Goal: Task Accomplishment & Management: Manage account settings

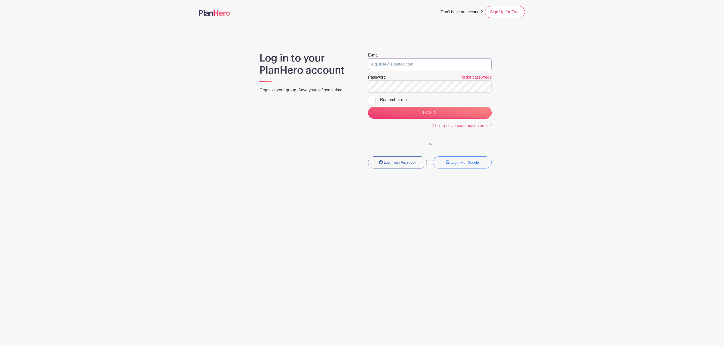
drag, startPoint x: 402, startPoint y: 60, endPoint x: 401, endPoint y: 63, distance: 3.3
click at [402, 60] on input "email" at bounding box center [430, 64] width 124 height 12
type input "clerk.ftjfl@gmail.com"
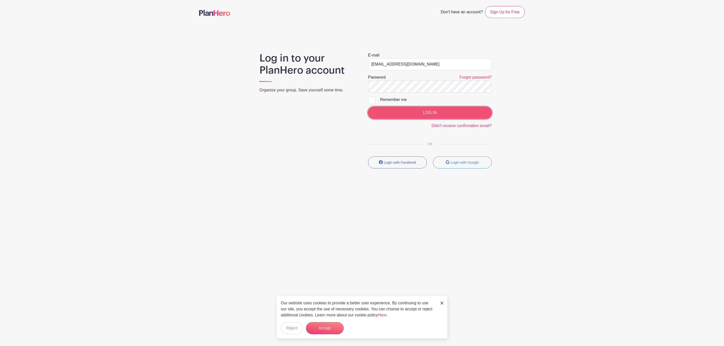
click at [428, 117] on input "LOG IN" at bounding box center [430, 113] width 124 height 12
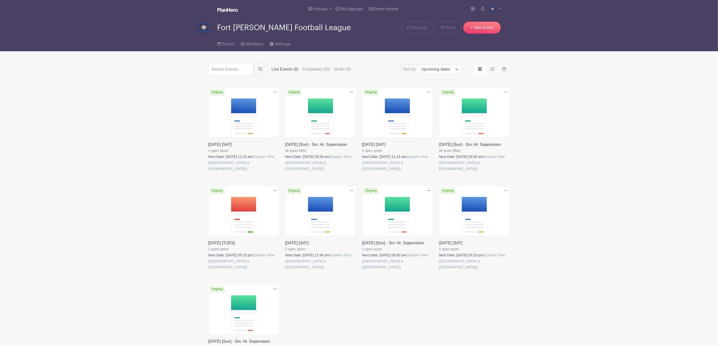
click at [208, 172] on link at bounding box center [208, 172] width 0 height 0
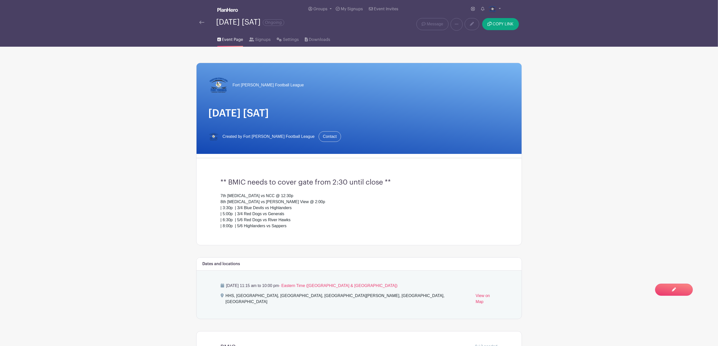
click at [355, 185] on h3 "** BMIC needs to cover gate from 2:30 until close **" at bounding box center [359, 182] width 277 height 9
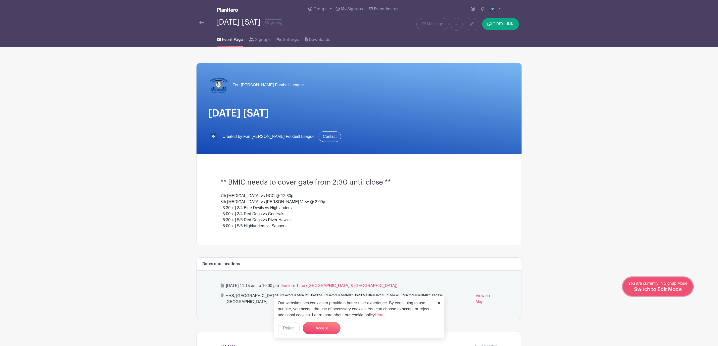
click at [675, 288] on span "Switch to Edit Mode" at bounding box center [658, 289] width 48 height 5
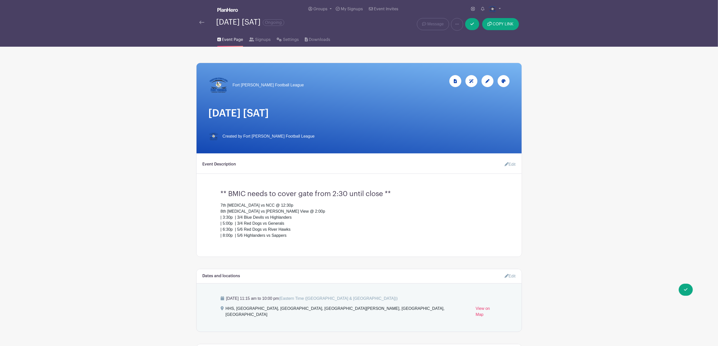
click at [508, 168] on link "Edit" at bounding box center [508, 165] width 15 height 10
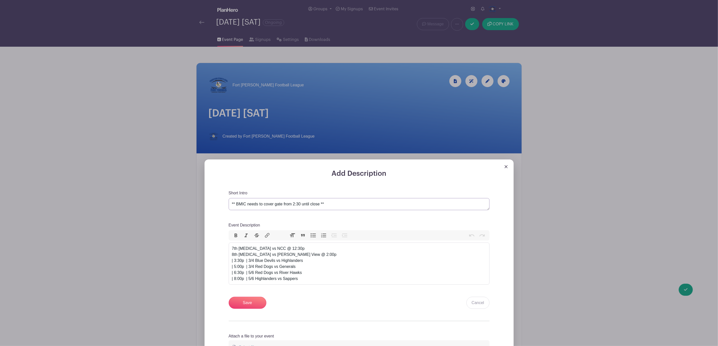
scroll to position [0, 0]
drag, startPoint x: 300, startPoint y: 206, endPoint x: 293, endPoint y: 208, distance: 7.0
click at [293, 208] on textarea "** BMIC needs to cover gate from 2:30 until close **" at bounding box center [359, 204] width 261 height 12
type textarea "** BMIC needs to cover gate from 7:30 until close **"
click at [385, 191] on div "Short Intro ** BMIC needs to cover gate from 2:30 until close **" at bounding box center [359, 200] width 261 height 20
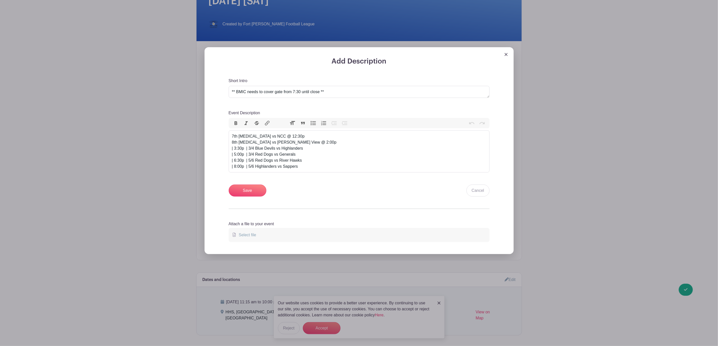
scroll to position [151, 0]
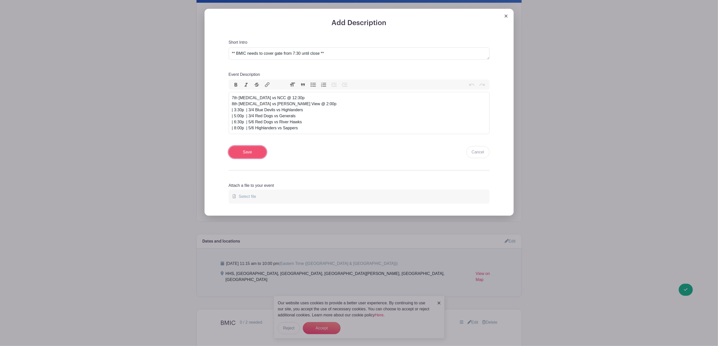
click at [261, 153] on input "Save" at bounding box center [248, 152] width 38 height 12
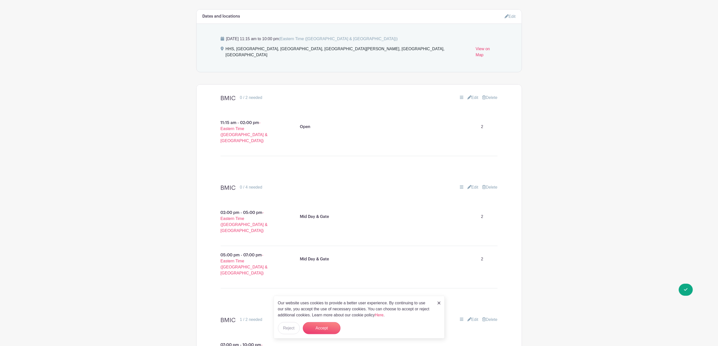
scroll to position [302, 0]
click at [326, 212] on p "Mid Day & Gate" at bounding box center [314, 215] width 29 height 6
click at [470, 183] on link "Edit" at bounding box center [472, 186] width 11 height 6
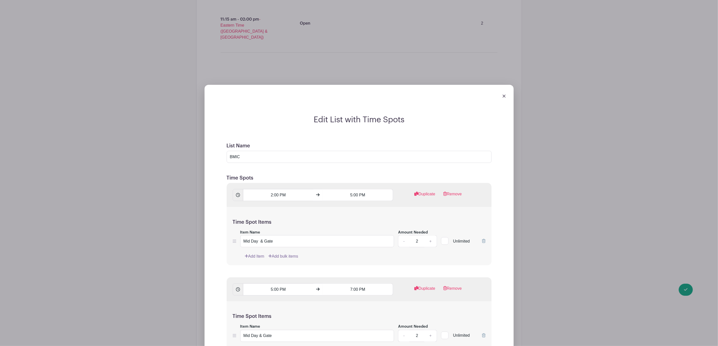
scroll to position [452, 0]
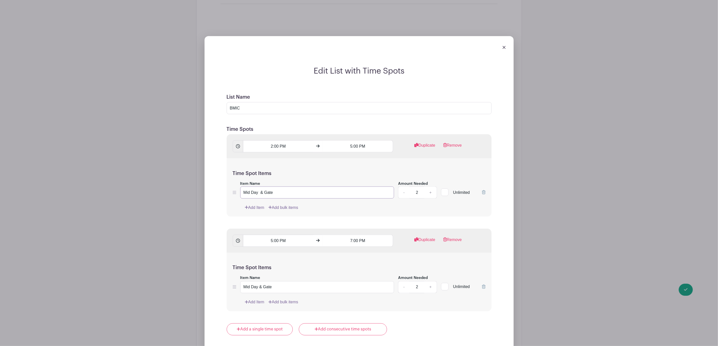
click at [277, 187] on input "Mid Day & Gate" at bounding box center [317, 193] width 154 height 12
type input "Mid Day"
click at [302, 281] on input "Mid Day & Gate" at bounding box center [317, 287] width 154 height 12
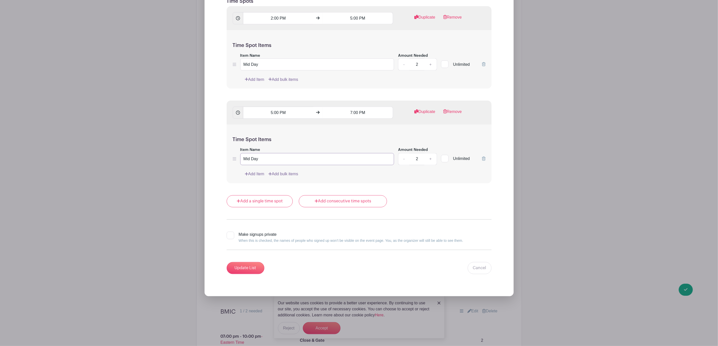
scroll to position [603, 0]
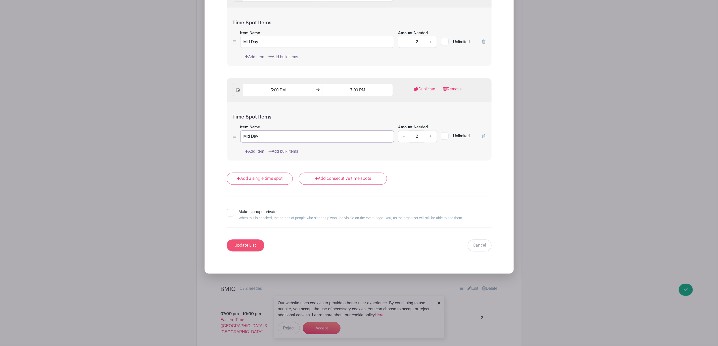
type input "Mid Day"
click at [250, 242] on input "Update List" at bounding box center [246, 246] width 38 height 12
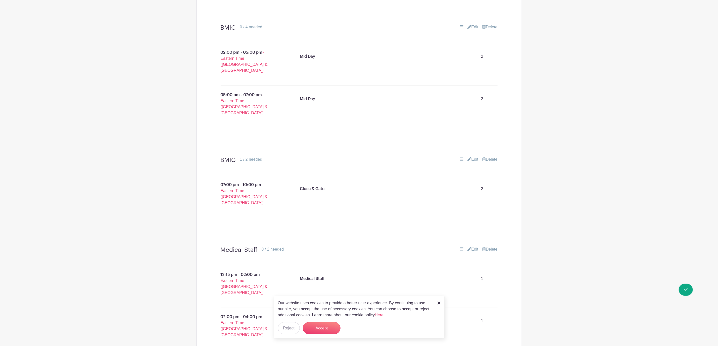
scroll to position [344, 0]
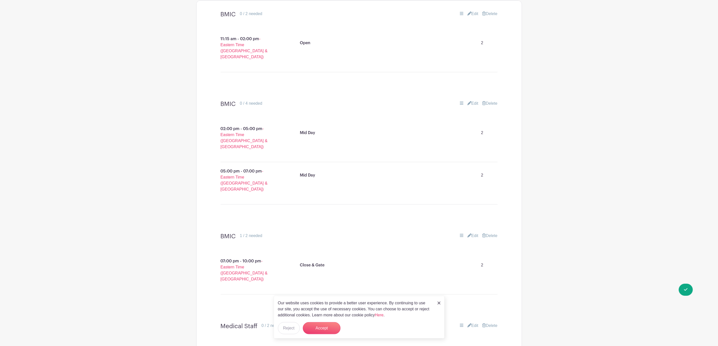
click at [438, 304] on img at bounding box center [439, 303] width 3 height 3
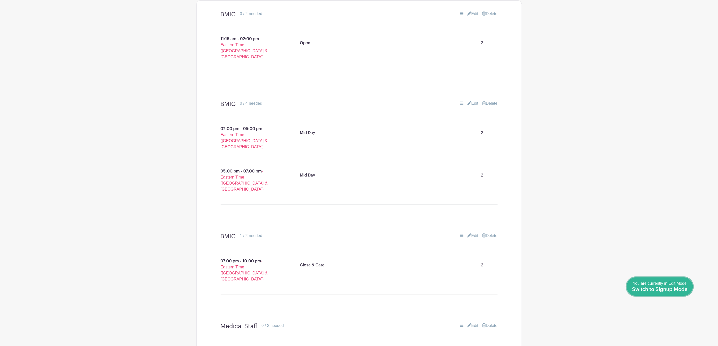
click at [685, 290] on span "Switch to Signup Mode" at bounding box center [660, 289] width 56 height 5
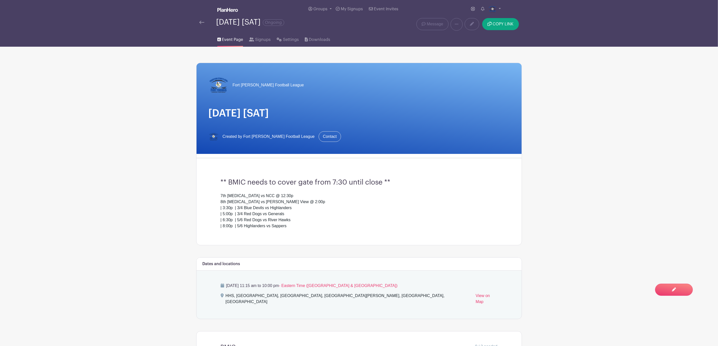
click at [200, 21] on img at bounding box center [201, 23] width 5 height 4
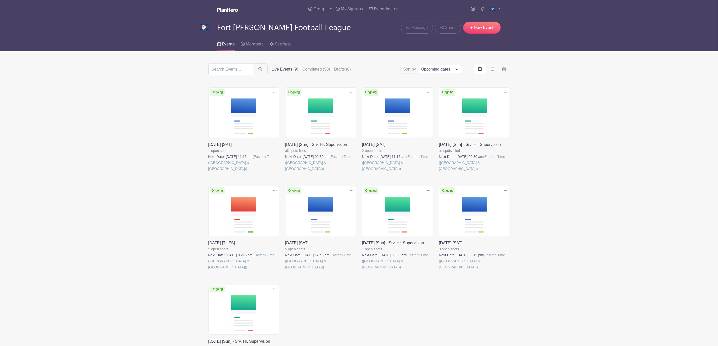
click at [362, 172] on link at bounding box center [362, 172] width 0 height 0
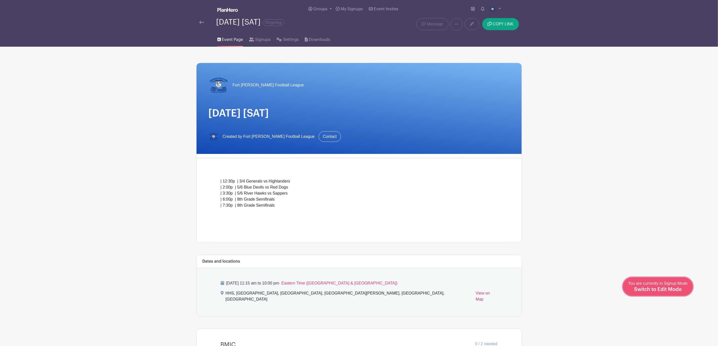
click at [674, 288] on span "Switch to Edit Mode" at bounding box center [658, 289] width 48 height 5
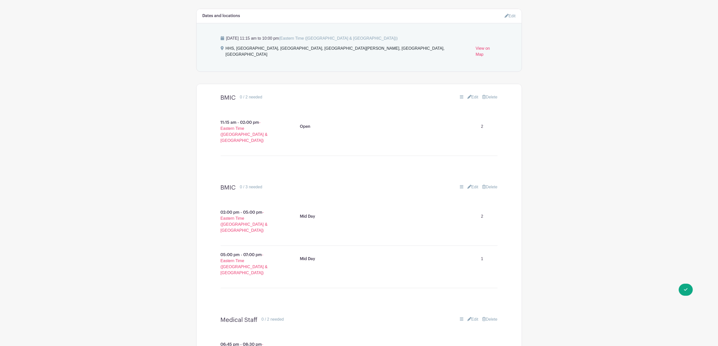
scroll to position [75, 0]
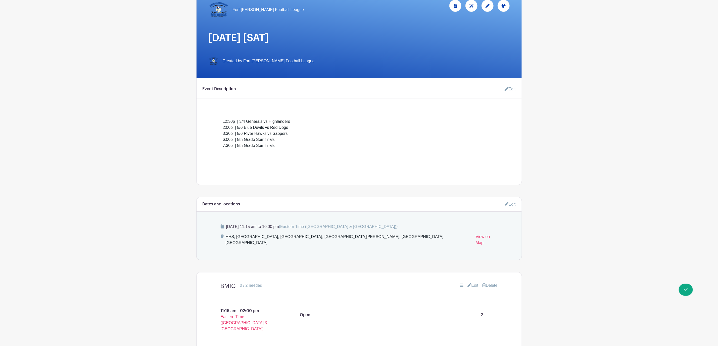
click at [511, 90] on link "Edit" at bounding box center [508, 89] width 15 height 10
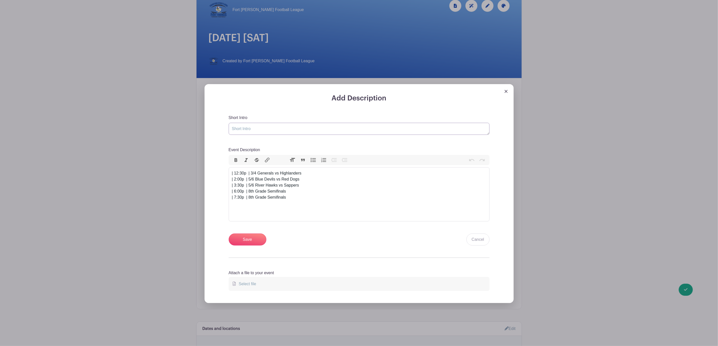
click at [266, 133] on textarea "Short Intro" at bounding box center [359, 129] width 261 height 12
type textarea "W"
type textarea "We will need to help [PERSON_NAME] with gate for the playoff games."
click at [247, 241] on input "Save" at bounding box center [248, 240] width 38 height 12
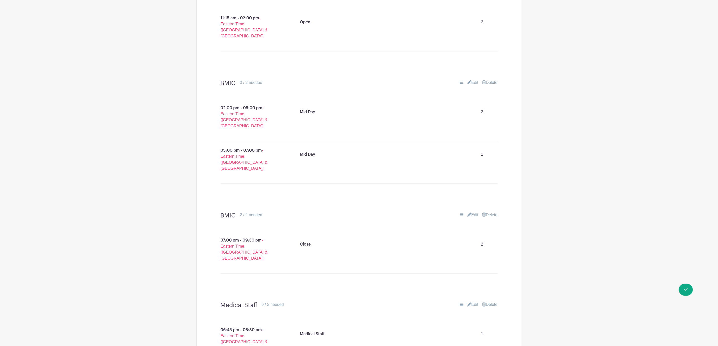
scroll to position [415, 0]
click at [689, 291] on link "Done Editing You are currently in Edit Mode Switch to Signup Mode" at bounding box center [660, 287] width 66 height 18
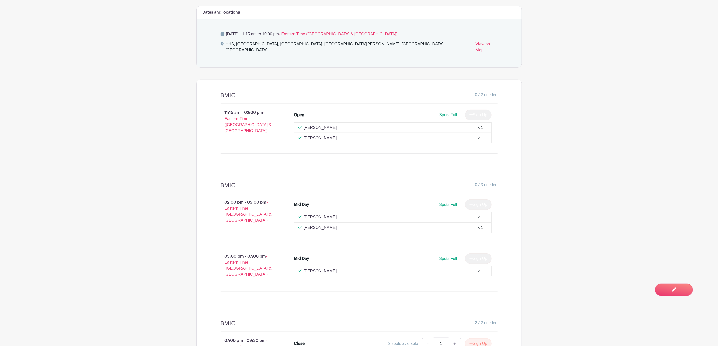
scroll to position [377, 0]
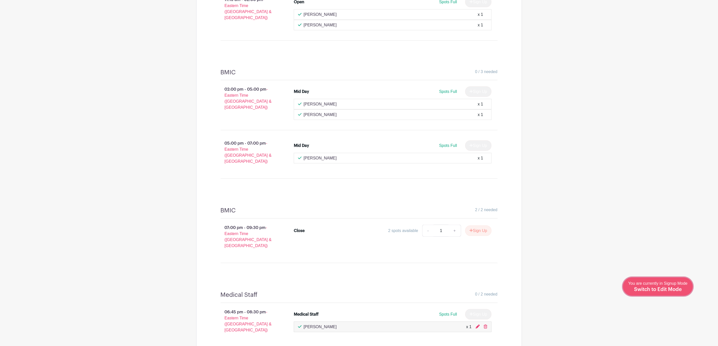
click at [669, 289] on span "Switch to Edit Mode" at bounding box center [658, 289] width 48 height 5
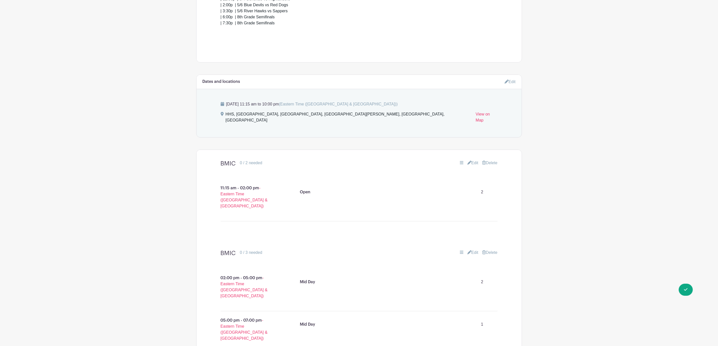
scroll to position [339, 0]
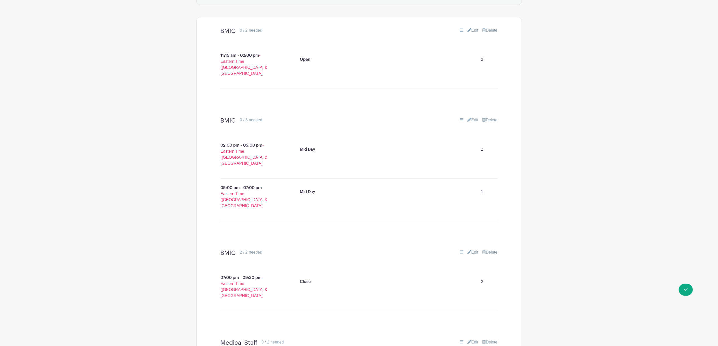
click at [474, 117] on link "Edit" at bounding box center [472, 120] width 11 height 6
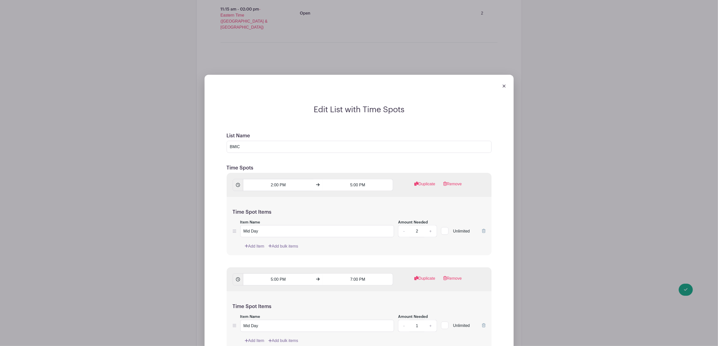
scroll to position [452, 0]
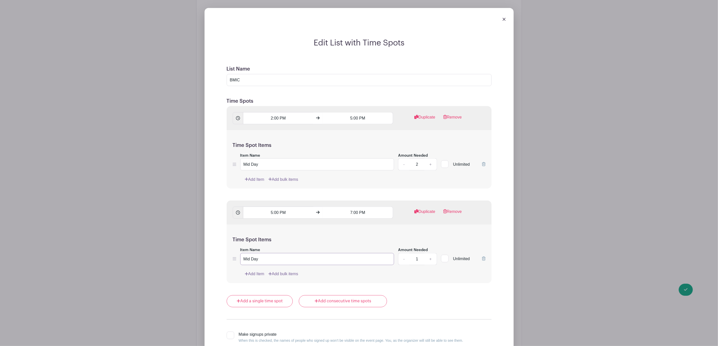
click at [294, 253] on input "Mid Day" at bounding box center [317, 259] width 154 height 12
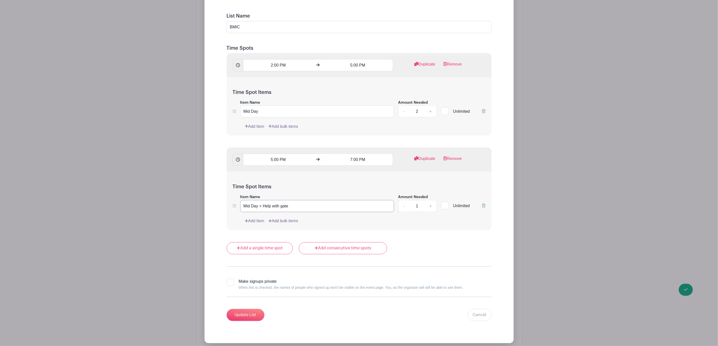
scroll to position [603, 0]
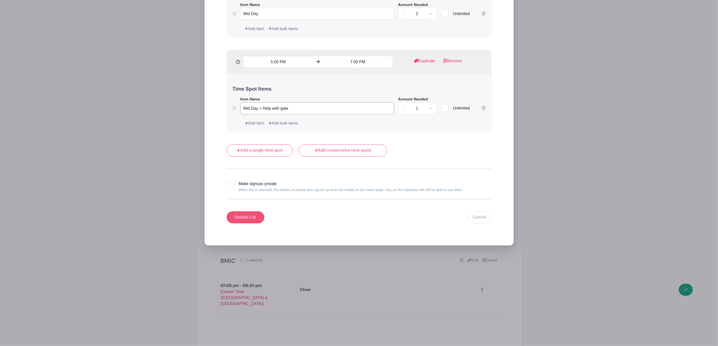
type input "Mid Day + Help with gate"
click at [242, 212] on input "Update List" at bounding box center [246, 218] width 38 height 12
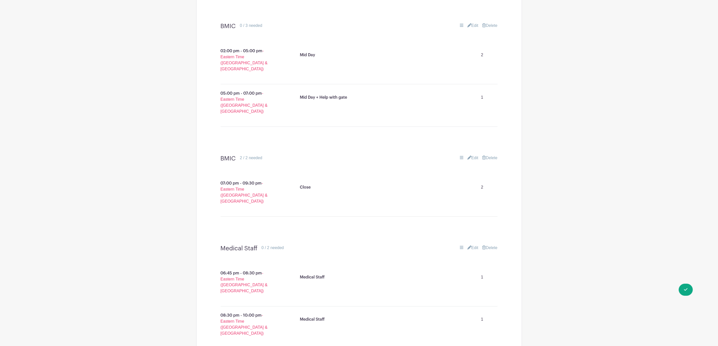
scroll to position [431, 0]
click at [476, 158] on link "Edit" at bounding box center [472, 161] width 11 height 6
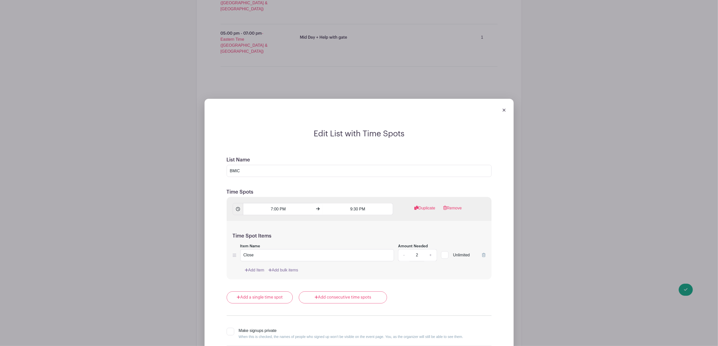
scroll to position [582, 0]
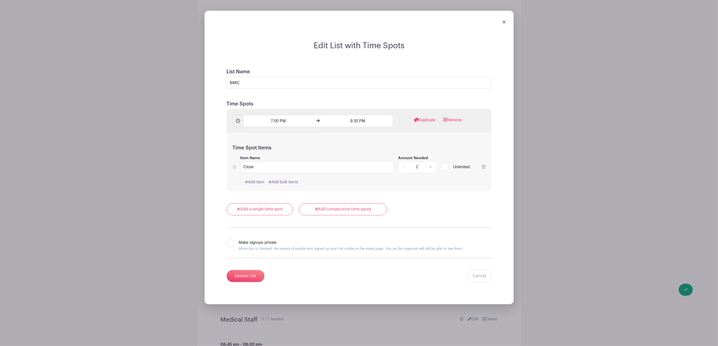
click at [259, 179] on link "Add Item" at bounding box center [255, 182] width 20 height 6
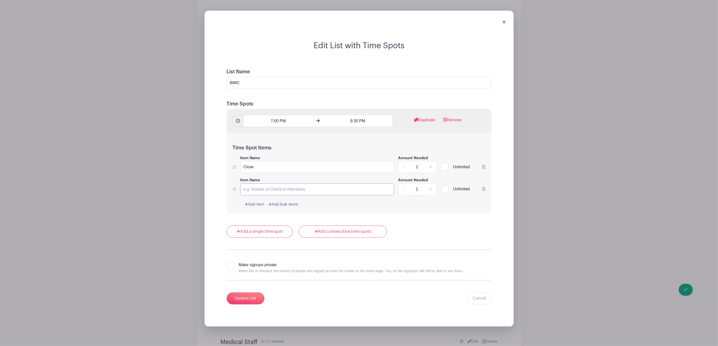
click at [267, 184] on input "Item Name" at bounding box center [317, 190] width 154 height 12
type input "Gate"
click at [246, 293] on input "Update List" at bounding box center [246, 299] width 38 height 12
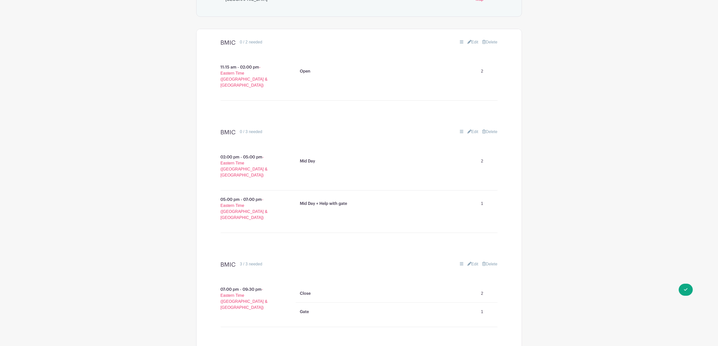
scroll to position [327, 0]
click at [682, 291] on span "Switch to Signup Mode" at bounding box center [660, 289] width 56 height 5
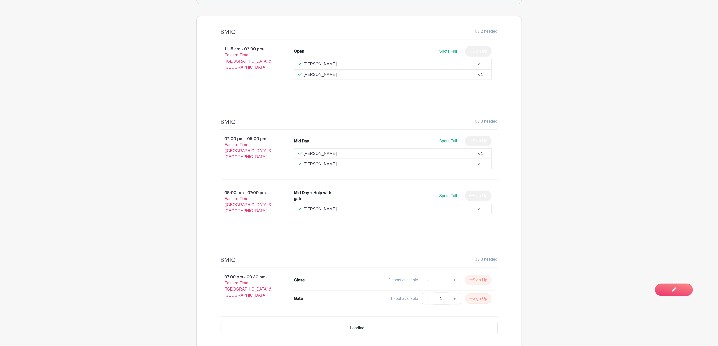
scroll to position [339, 0]
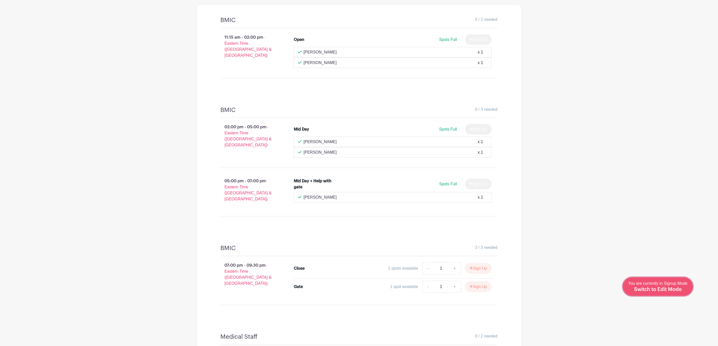
click at [668, 286] on span "You are currently in Signup Mode Switch to Edit Mode" at bounding box center [657, 286] width 59 height 11
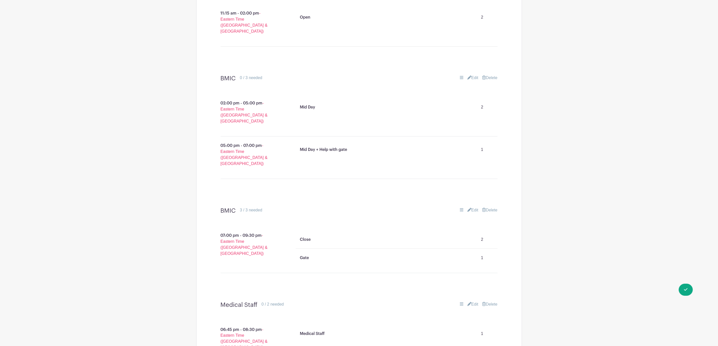
scroll to position [415, 0]
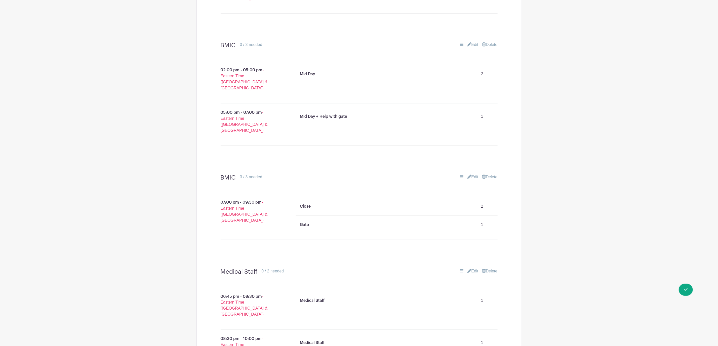
click at [472, 42] on link "Edit" at bounding box center [472, 45] width 11 height 6
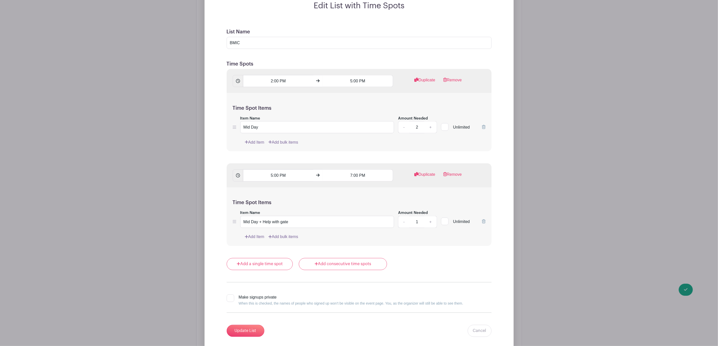
scroll to position [490, 0]
click at [432, 216] on link "+" at bounding box center [430, 222] width 13 height 12
type input "2"
click at [243, 325] on input "Update List" at bounding box center [246, 331] width 38 height 12
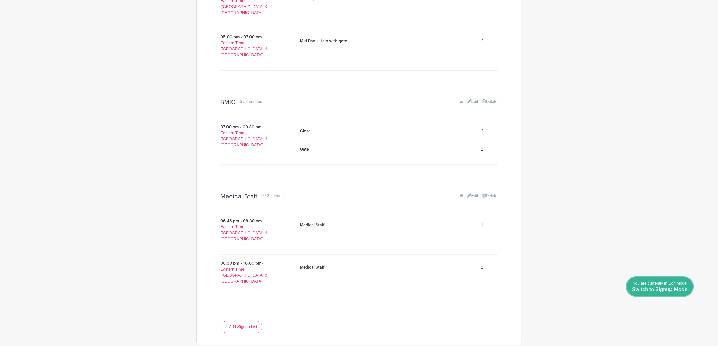
click at [683, 292] on span "Switch to Signup Mode" at bounding box center [660, 289] width 56 height 5
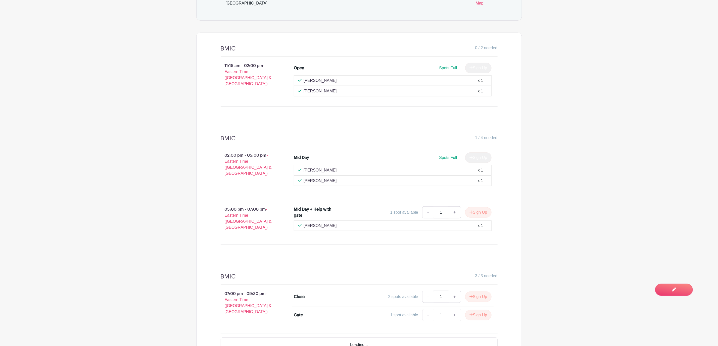
scroll to position [339, 0]
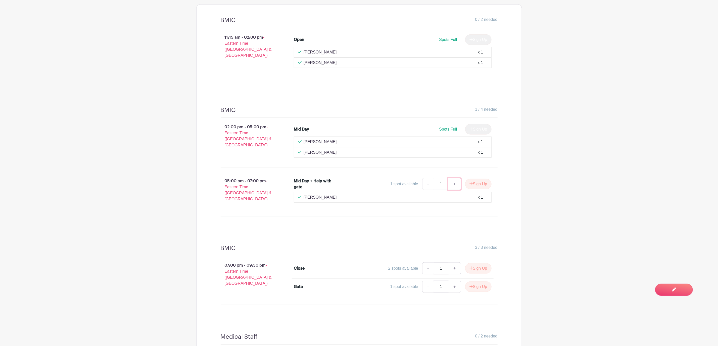
click at [453, 181] on link "+" at bounding box center [454, 184] width 13 height 12
click at [683, 297] on main "Groups All Groups Announcers & Clock Concessions Fort [PERSON_NAME] Football Le…" at bounding box center [359, 81] width 718 height 840
click at [678, 290] on span "Switch to Edit Mode" at bounding box center [658, 289] width 48 height 5
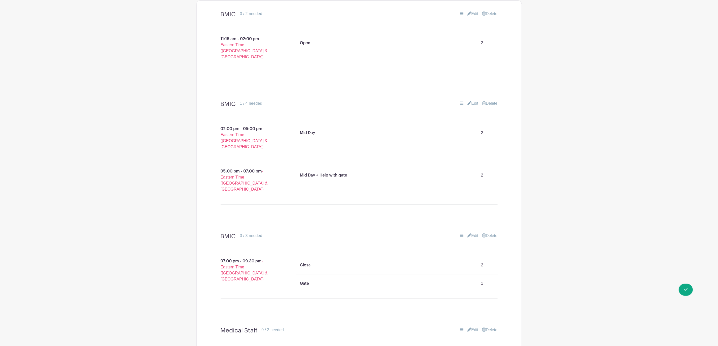
scroll to position [377, 0]
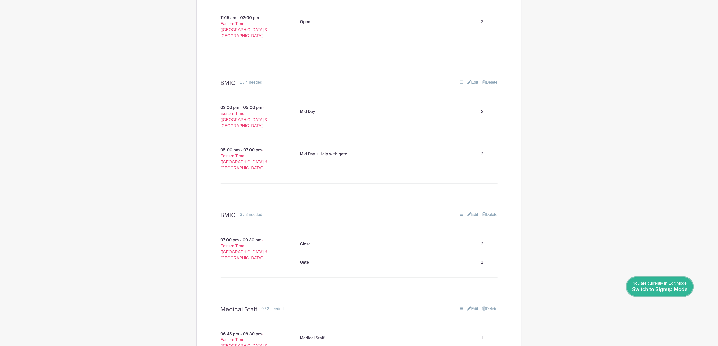
click at [671, 284] on span "You are currently in Edit Mode Switch to Signup Mode" at bounding box center [660, 286] width 56 height 11
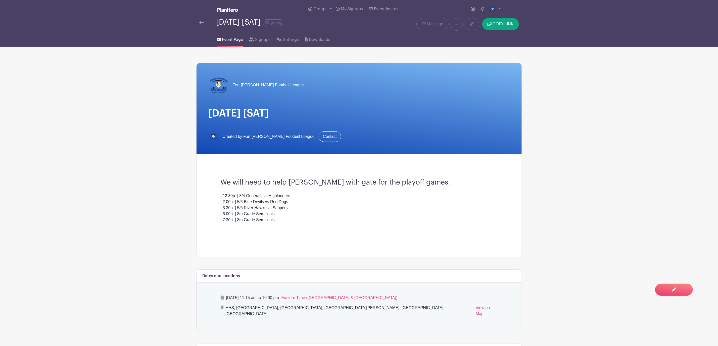
click at [201, 25] on link at bounding box center [201, 22] width 5 height 6
